Goal: Task Accomplishment & Management: Use online tool/utility

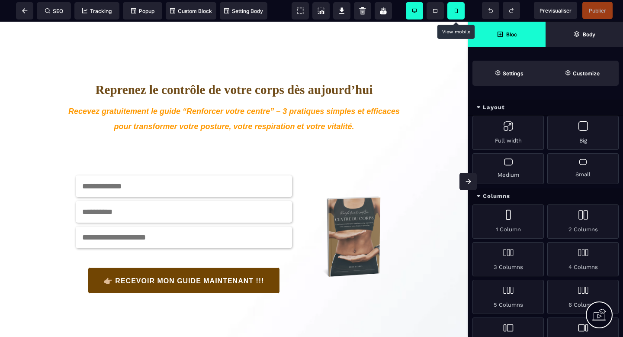
click at [453, 11] on span at bounding box center [456, 10] width 17 height 17
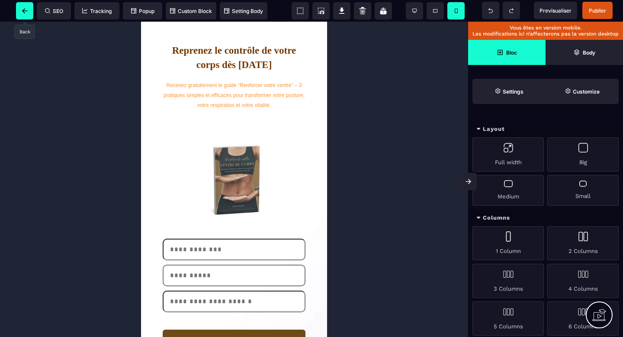
click at [26, 13] on icon at bounding box center [25, 10] width 6 height 5
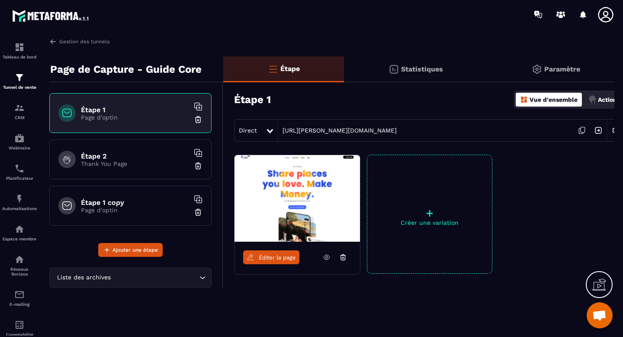
click at [129, 200] on h6 "Étape 1 copy" at bounding box center [135, 202] width 108 height 8
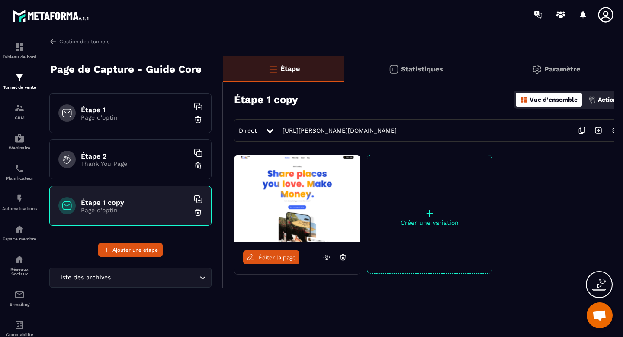
click at [271, 260] on span "Éditer la page" at bounding box center [277, 257] width 37 height 6
